Goal: Information Seeking & Learning: Learn about a topic

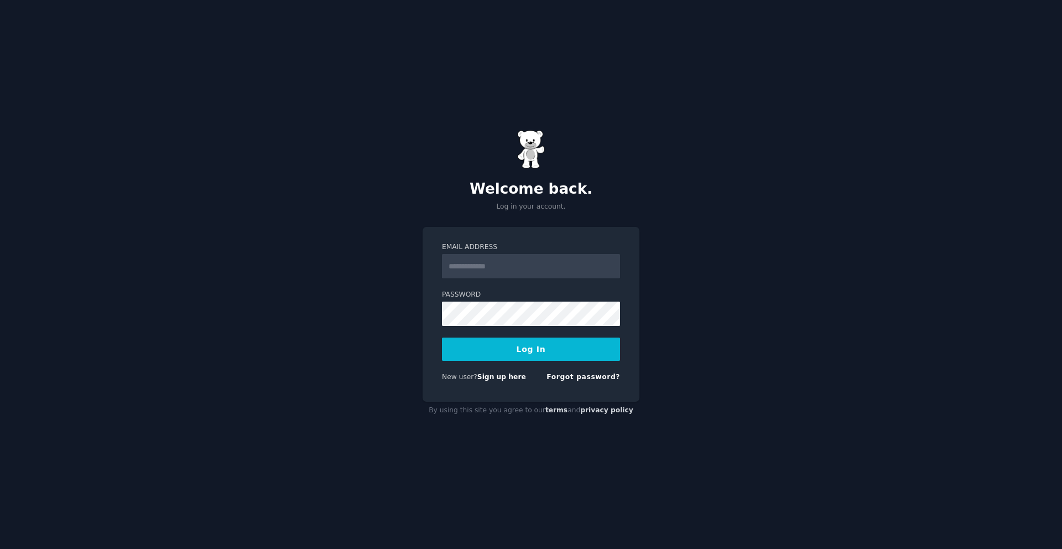
type input "**********"
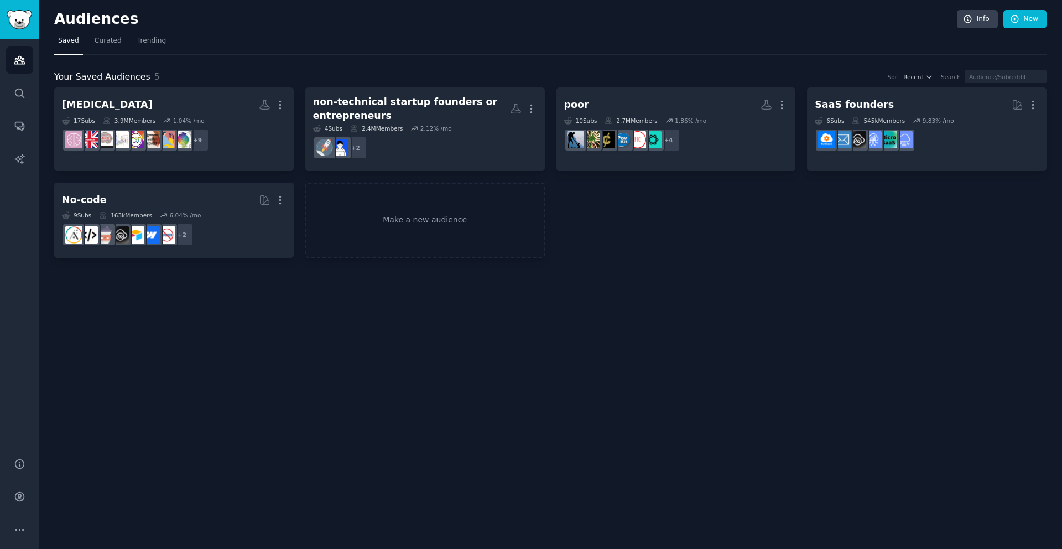
drag, startPoint x: 739, startPoint y: 402, endPoint x: 647, endPoint y: 357, distance: 102.4
click at [737, 402] on div "Audiences Info New Saved Curated Trending Your Saved Audiences 5 Sort Recent Se…" at bounding box center [550, 274] width 1023 height 549
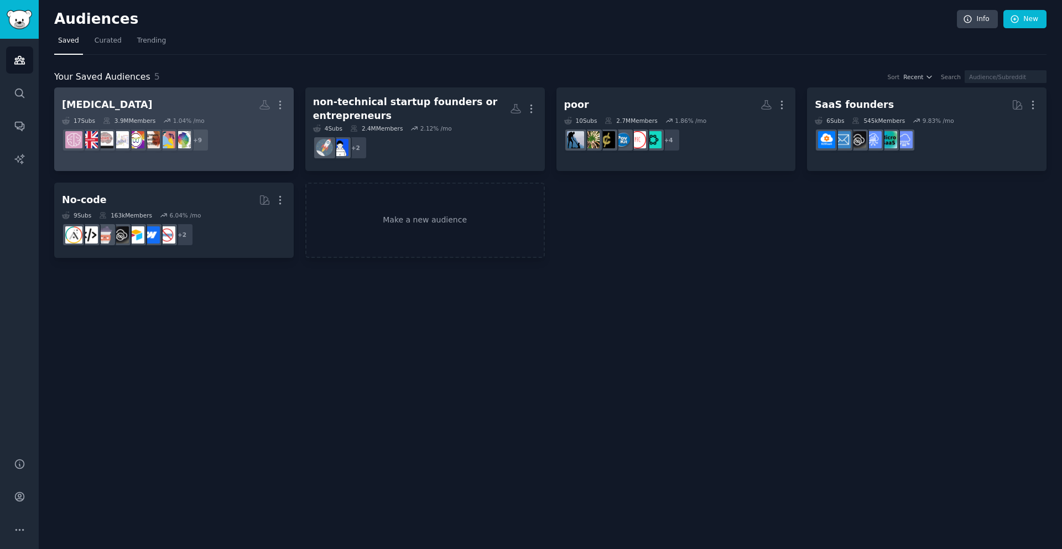
click at [206, 103] on h2 "[MEDICAL_DATA] More" at bounding box center [174, 104] width 224 height 19
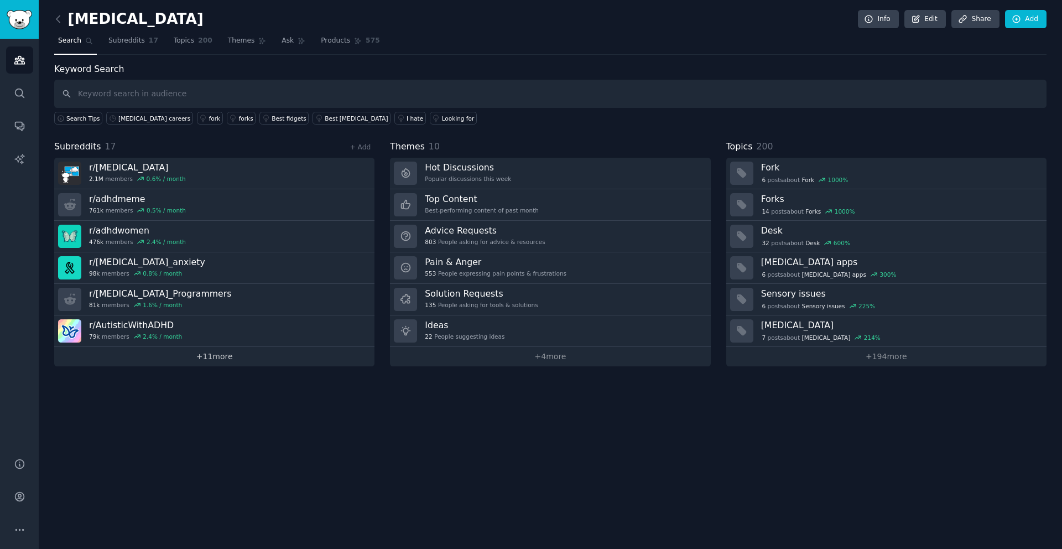
click at [220, 357] on link "+ 11 more" at bounding box center [214, 356] width 320 height 19
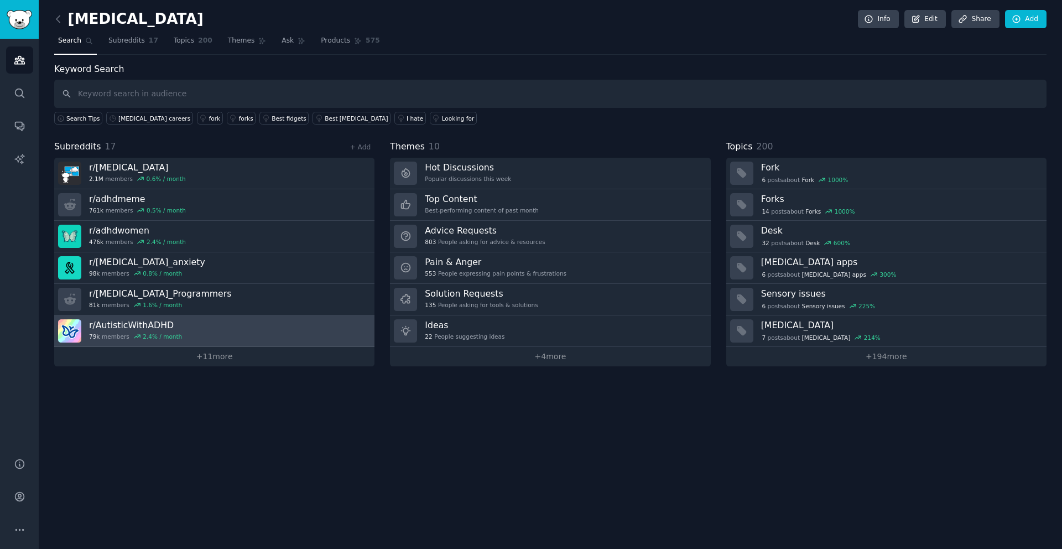
click at [217, 325] on link "r/ AutisticWithADHD 79k members 2.4 % / month" at bounding box center [214, 331] width 320 height 32
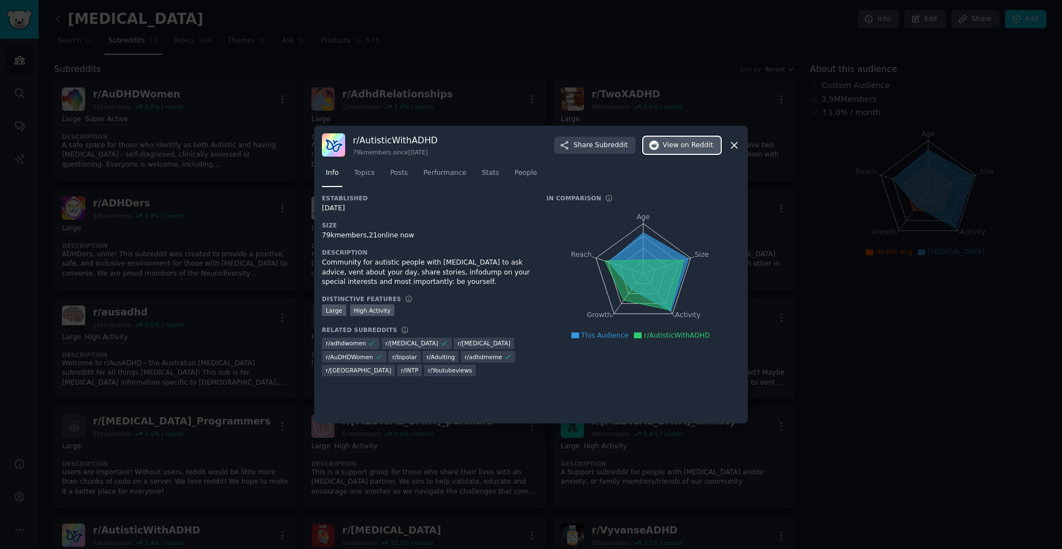
click at [695, 146] on span "on Reddit" at bounding box center [697, 146] width 32 height 10
click at [366, 175] on span "Topics" at bounding box center [364, 173] width 20 height 10
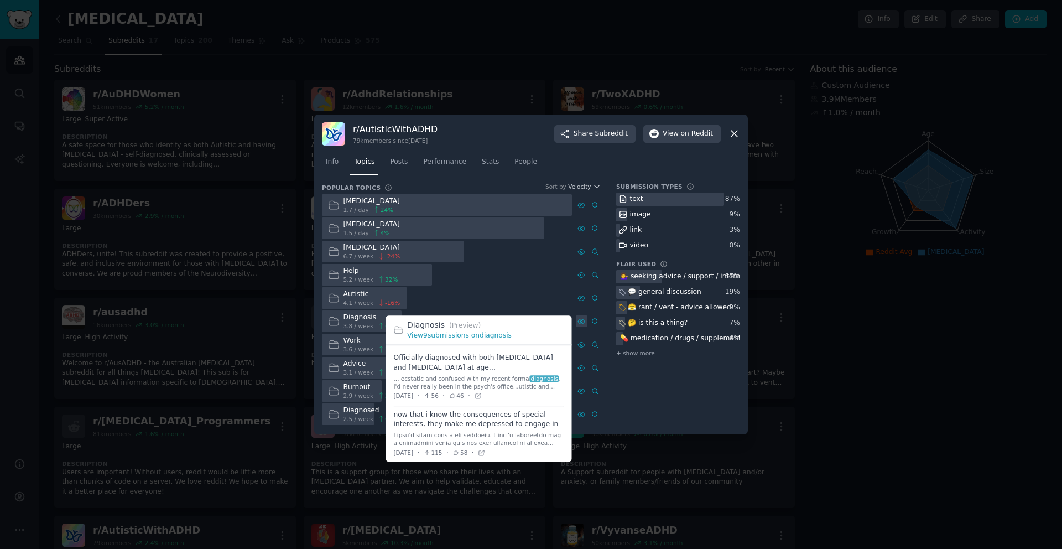
click at [581, 323] on icon at bounding box center [582, 322] width 8 height 8
click at [479, 336] on link "View 9 submissions on diagnosis" at bounding box center [459, 335] width 105 height 8
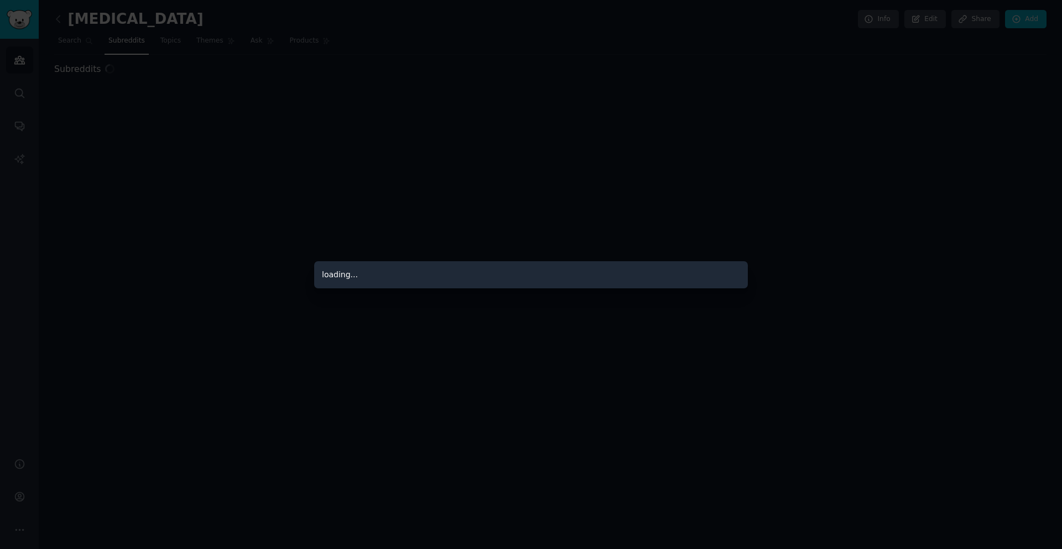
click at [465, 217] on div at bounding box center [531, 274] width 1062 height 549
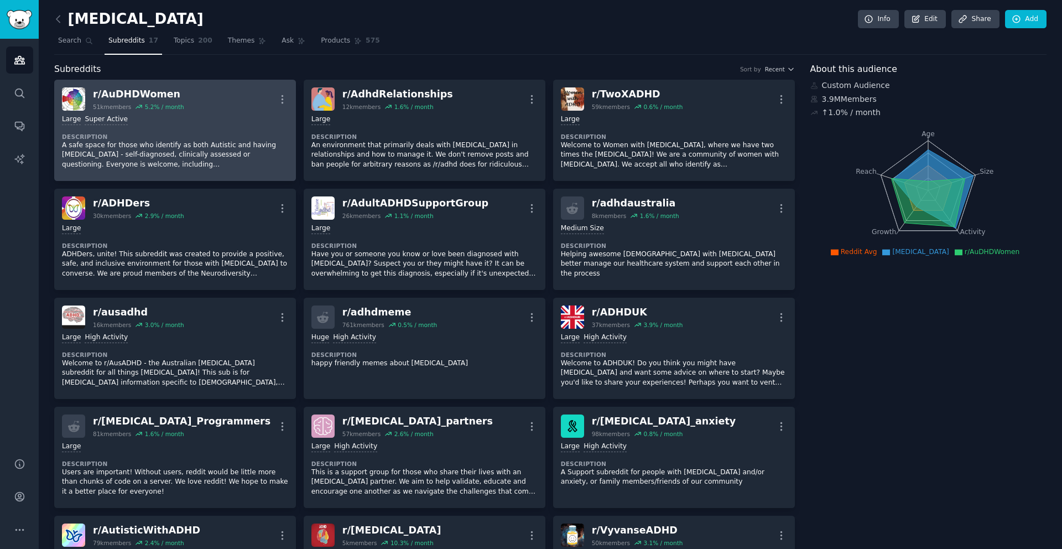
click at [230, 97] on div "r/ AuDHDWomen 51k members 5.2 % / month More" at bounding box center [175, 98] width 226 height 23
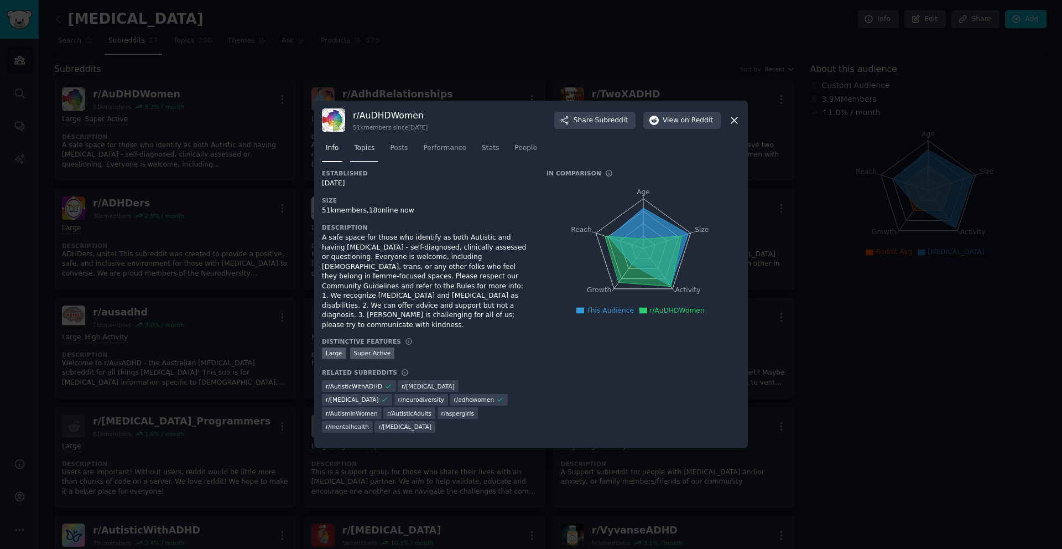
click at [375, 160] on link "Topics" at bounding box center [364, 150] width 28 height 23
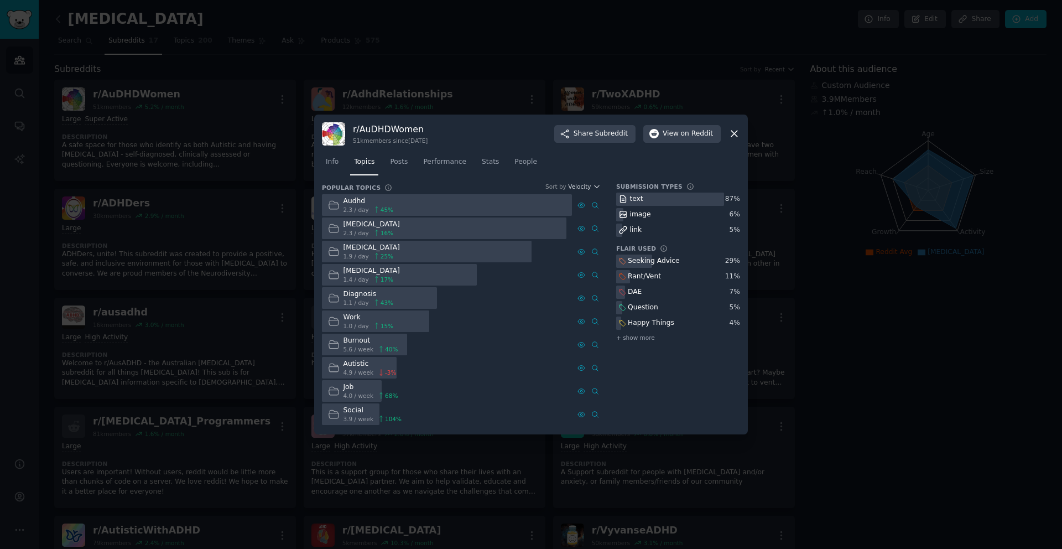
click at [550, 76] on div at bounding box center [531, 274] width 1062 height 549
